Goal: Navigation & Orientation: Find specific page/section

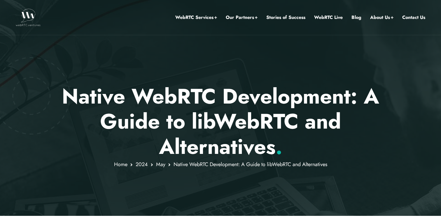
click at [30, 17] on img at bounding box center [28, 17] width 25 height 17
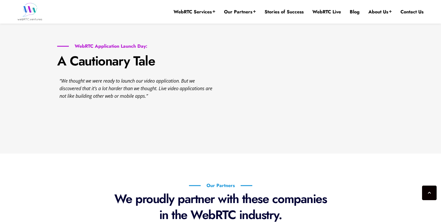
scroll to position [719, 0]
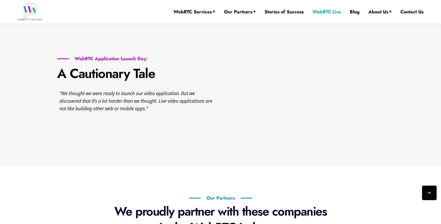
click at [319, 13] on link "WebRTC Live" at bounding box center [326, 12] width 29 height 6
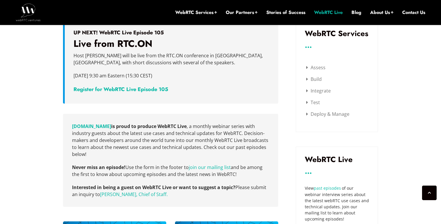
scroll to position [188, 0]
